Goal: Information Seeking & Learning: Learn about a topic

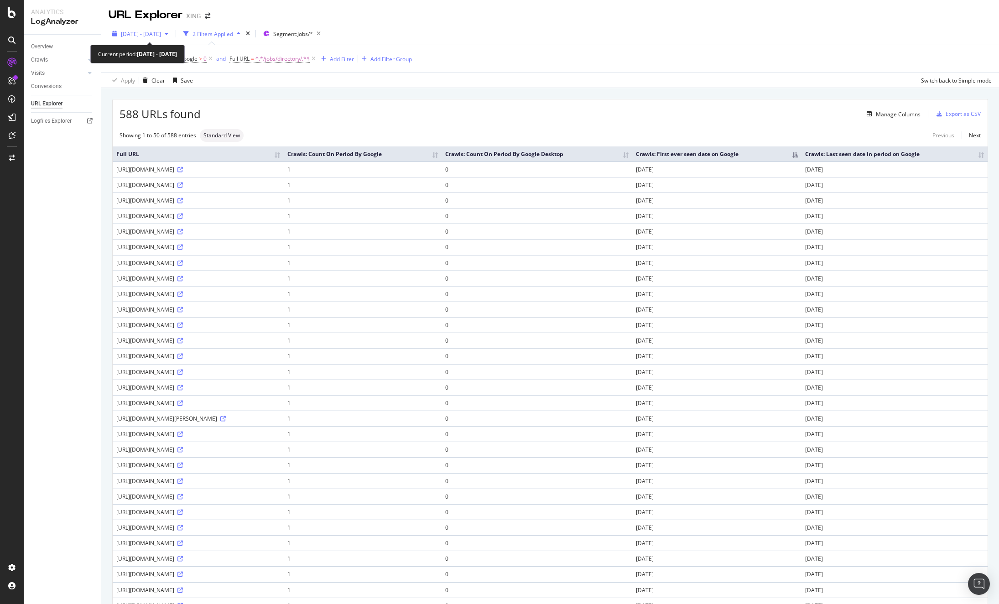
click at [161, 37] on span "2025 Jul. 15th - Jul. 21st" at bounding box center [141, 34] width 40 height 8
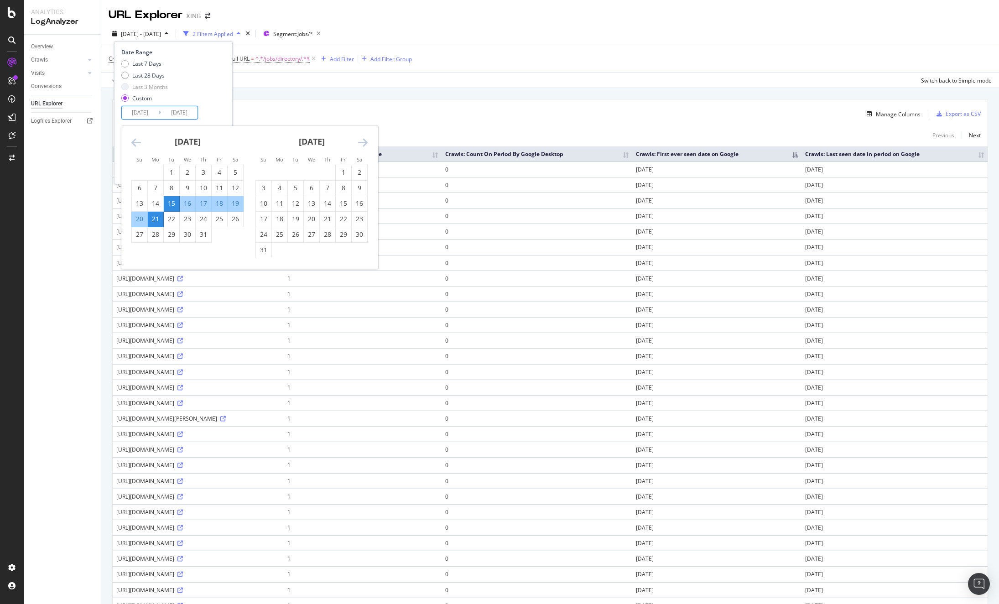
click at [139, 113] on input "2025/07/15" at bounding box center [140, 112] width 37 height 13
click at [173, 201] on div "15" at bounding box center [172, 203] width 16 height 9
click at [363, 141] on icon "Move forward to switch to the next month." at bounding box center [363, 142] width 10 height 11
click at [359, 173] on div "6" at bounding box center [360, 172] width 16 height 9
type input "2025/09/06"
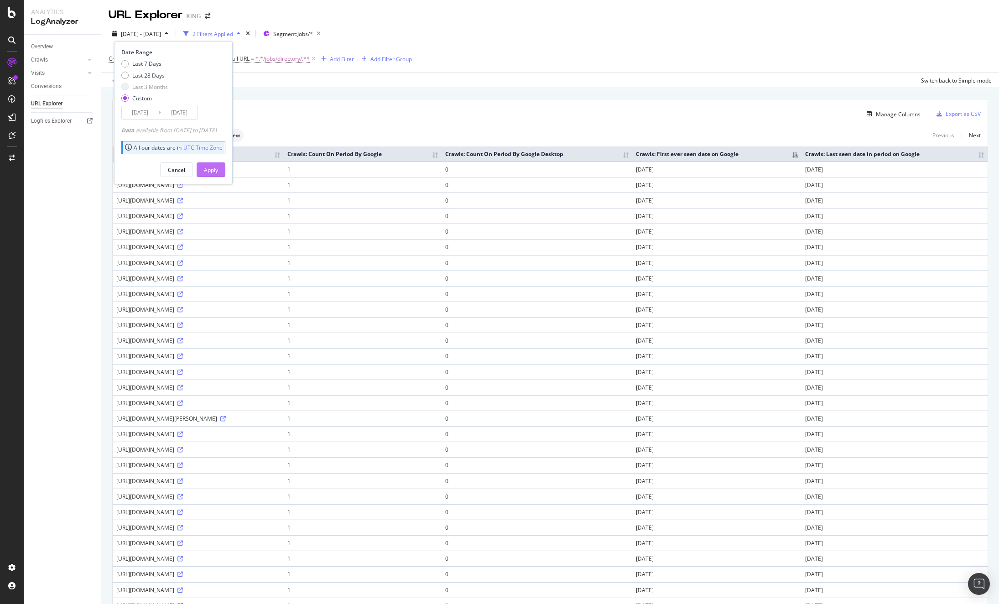
click at [218, 168] on div "Apply" at bounding box center [211, 170] width 14 height 8
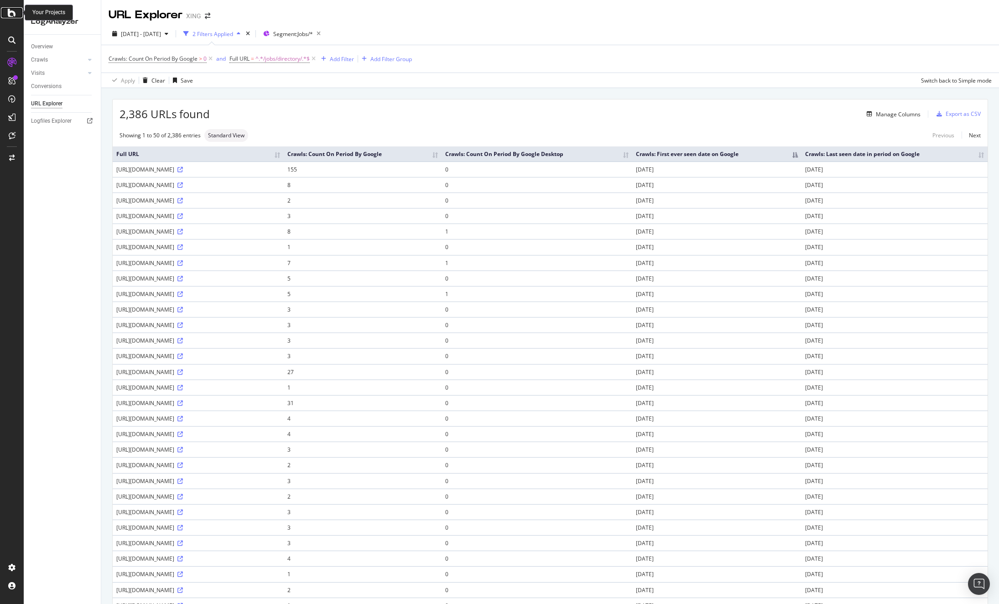
click at [10, 12] on icon at bounding box center [12, 12] width 8 height 11
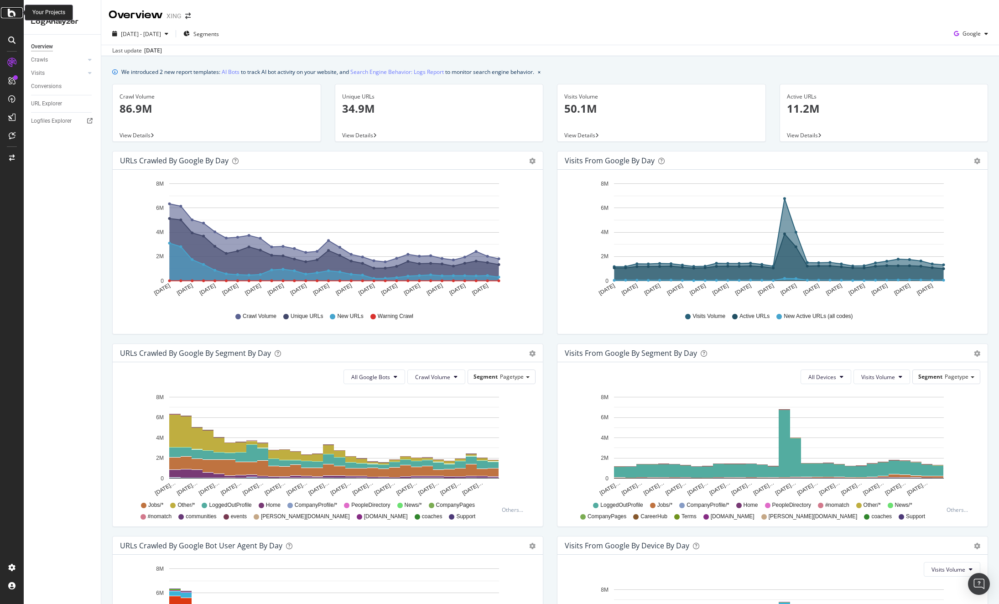
click at [10, 13] on icon at bounding box center [12, 12] width 8 height 11
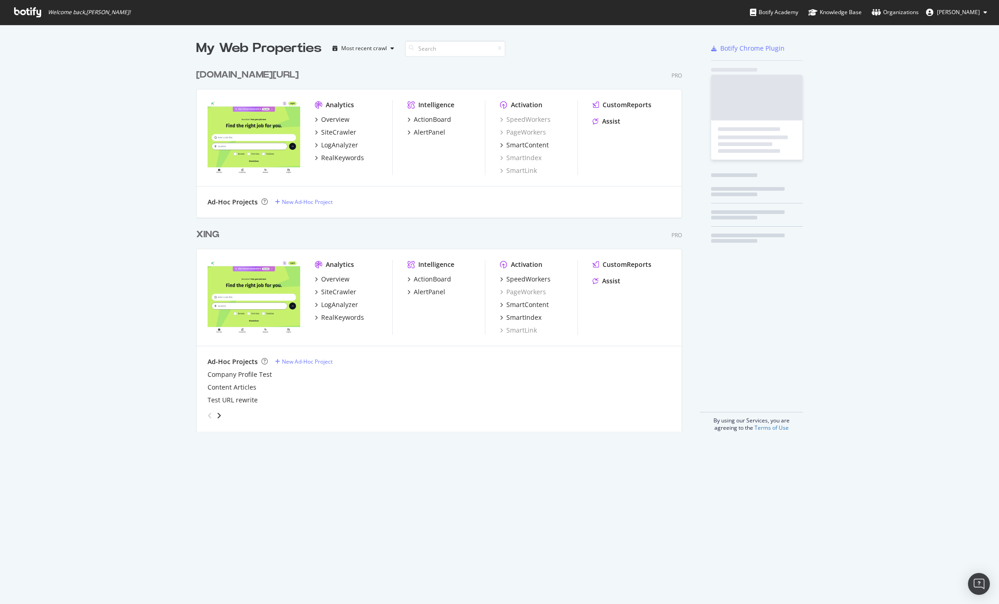
scroll to position [597, 986]
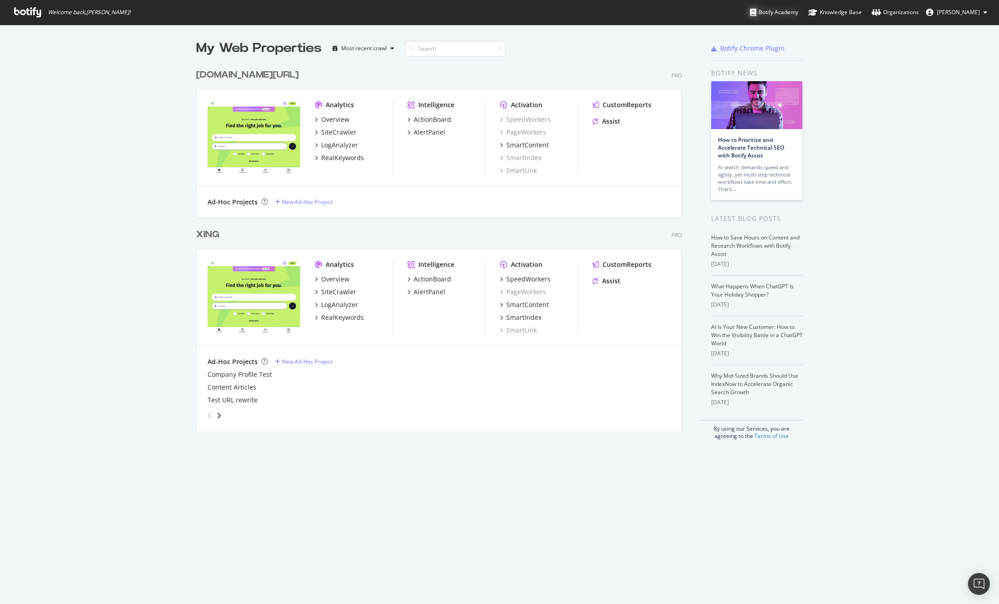
click at [769, 8] on div "Botify Academy" at bounding box center [774, 12] width 48 height 9
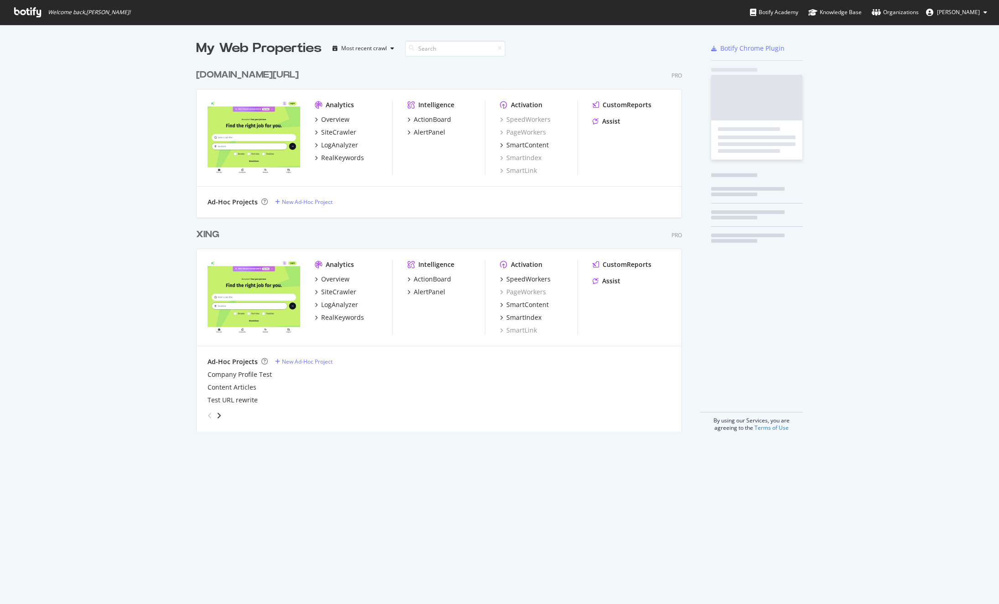
scroll to position [597, 986]
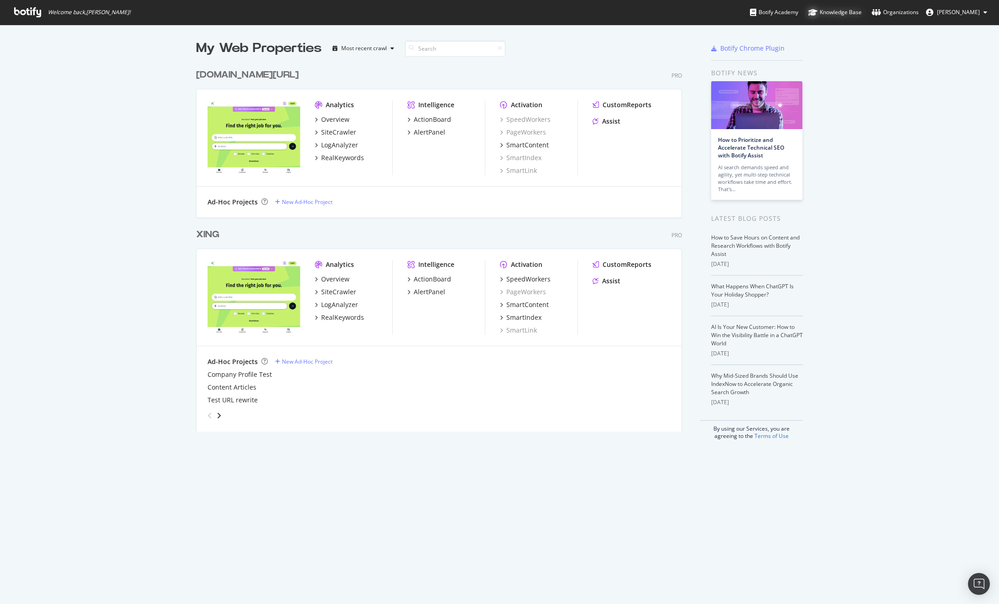
click at [837, 11] on div "Knowledge Base" at bounding box center [835, 12] width 53 height 9
